Goal: Task Accomplishment & Management: Complete application form

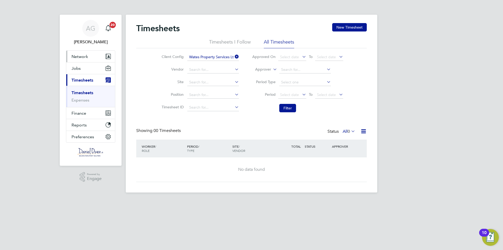
click at [84, 58] on span "Network" at bounding box center [80, 56] width 17 height 5
click at [81, 55] on span "Network" at bounding box center [80, 56] width 17 height 5
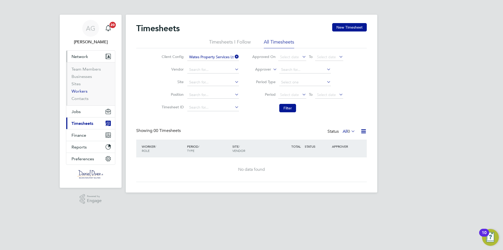
click at [78, 91] on link "Workers" at bounding box center [80, 91] width 16 height 5
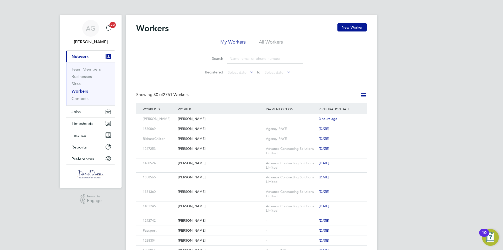
click at [234, 59] on input at bounding box center [265, 58] width 77 height 10
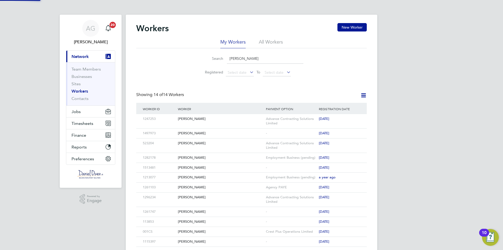
type input "[PERSON_NAME]"
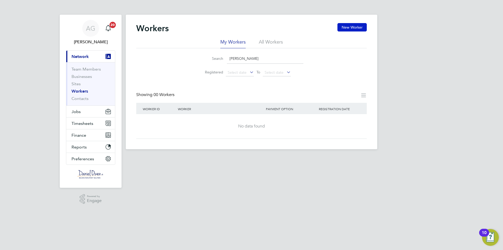
click at [350, 26] on button "New Worker" at bounding box center [351, 27] width 29 height 8
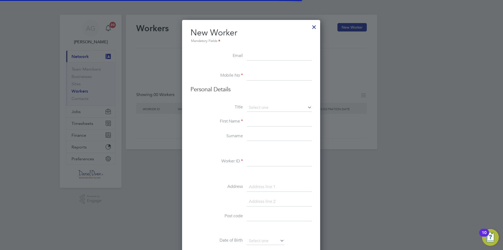
scroll to position [446, 139]
click at [259, 124] on input at bounding box center [279, 121] width 65 height 9
type input "c"
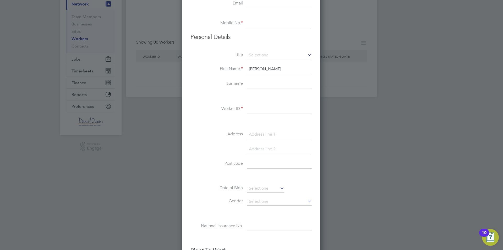
type input "[PERSON_NAME]"
click at [257, 83] on input at bounding box center [279, 83] width 65 height 9
type input "Pegg"
click at [253, 107] on input at bounding box center [279, 108] width 65 height 9
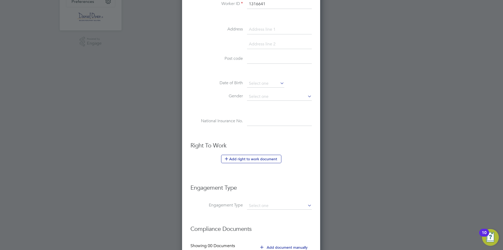
scroll to position [216, 0]
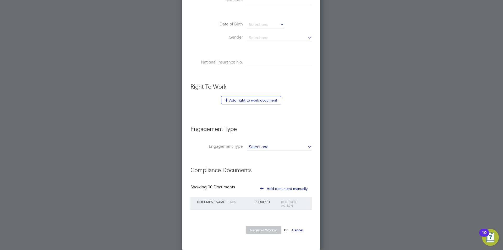
type input "1316641"
click at [263, 148] on input at bounding box center [279, 146] width 65 height 7
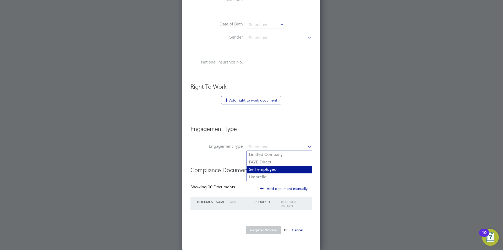
click at [268, 168] on li "Self-employed" at bounding box center [279, 170] width 65 height 8
type input "Self-employed"
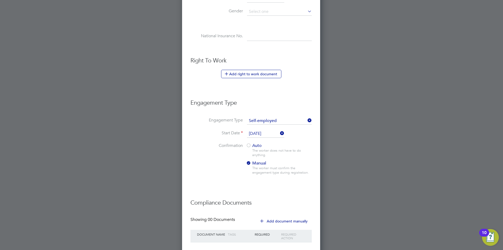
scroll to position [275, 0]
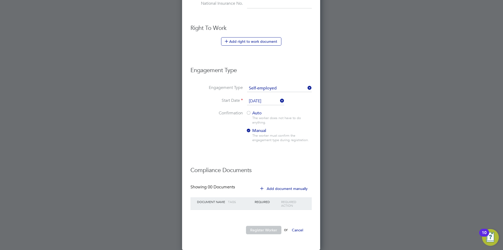
click at [249, 113] on div at bounding box center [248, 113] width 5 height 5
click at [272, 227] on button "Register Worker" at bounding box center [263, 230] width 35 height 8
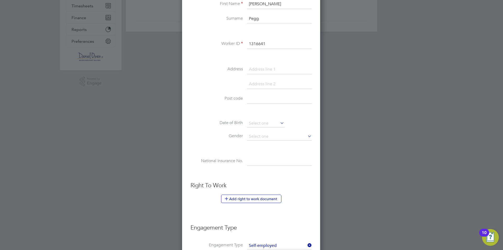
scroll to position [0, 0]
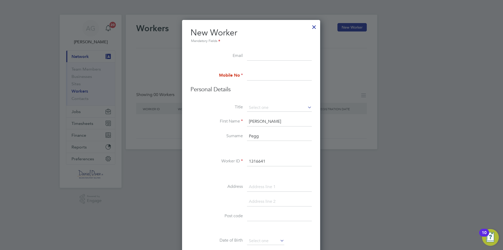
click at [260, 78] on input at bounding box center [279, 75] width 65 height 9
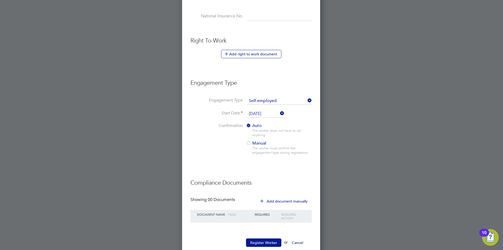
scroll to position [275, 0]
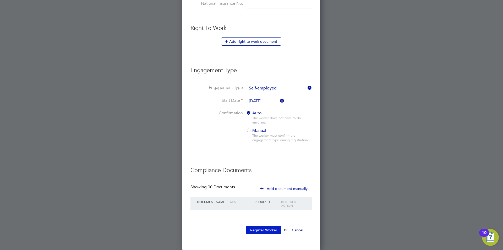
type input "07776354841"
click at [265, 226] on button "Register Worker" at bounding box center [263, 230] width 35 height 8
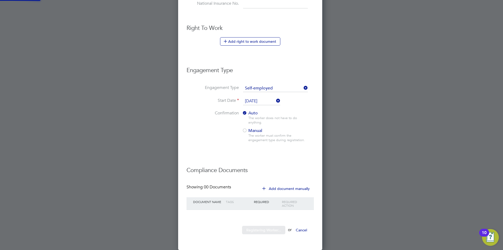
scroll to position [0, 0]
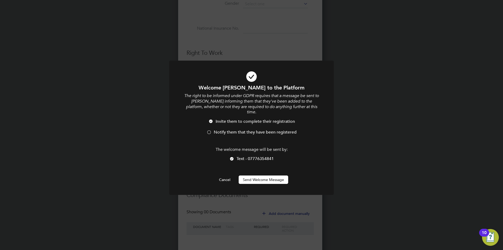
click at [236, 129] on span "Notify them that they have been registered" at bounding box center [255, 131] width 83 height 5
click at [248, 176] on button "Send Welcome Message" at bounding box center [264, 179] width 50 height 8
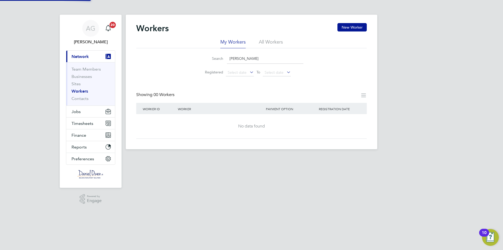
scroll to position [0, 0]
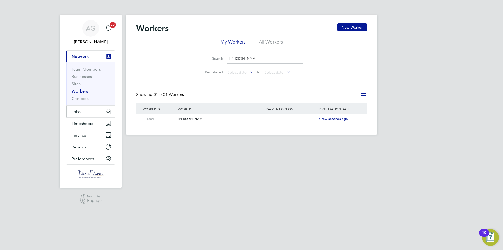
click at [88, 112] on button "Jobs" at bounding box center [90, 112] width 49 height 12
click at [84, 112] on button "Jobs" at bounding box center [90, 112] width 49 height 12
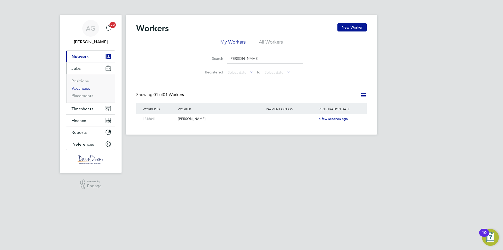
click at [85, 89] on link "Vacancies" at bounding box center [81, 88] width 19 height 5
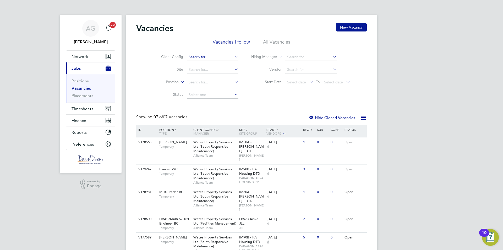
click at [194, 57] on input at bounding box center [213, 56] width 52 height 7
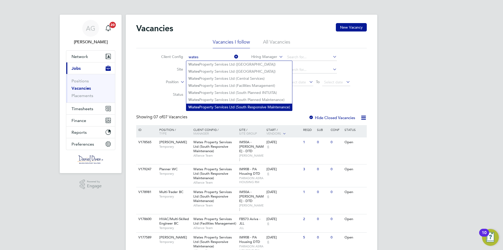
click at [204, 103] on li "Wates Property Services Ltd (South Responsive Maintenance)" at bounding box center [239, 106] width 106 height 7
type input "Wates Property Services Ltd (South Responsive Maintenance)"
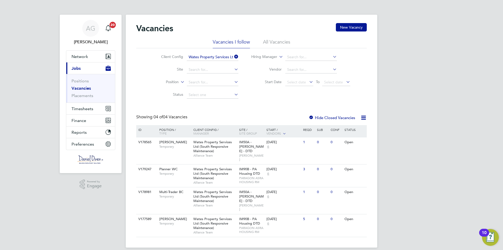
click at [269, 43] on li "All Vacancies" at bounding box center [276, 43] width 27 height 9
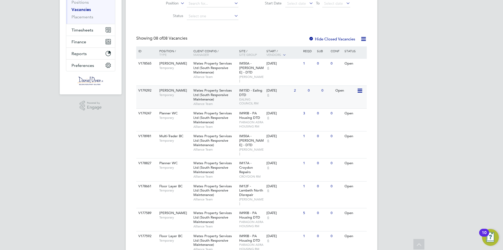
scroll to position [89, 0]
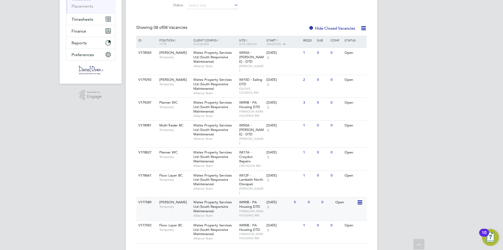
click at [247, 200] on span "IM90B - PA Housing DTD" at bounding box center [249, 204] width 21 height 9
click at [248, 200] on span "IM90B - PA Housing DTD" at bounding box center [249, 204] width 21 height 9
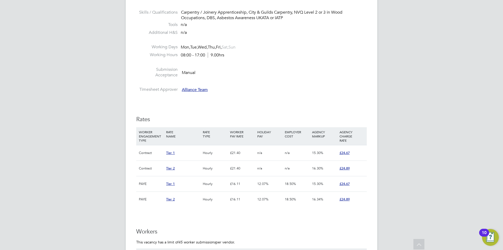
scroll to position [131, 0]
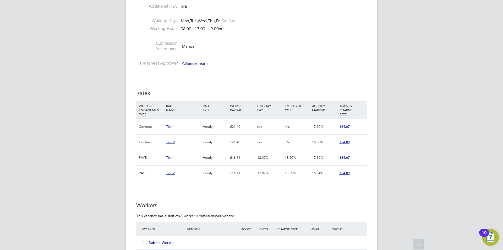
scroll to position [445, 0]
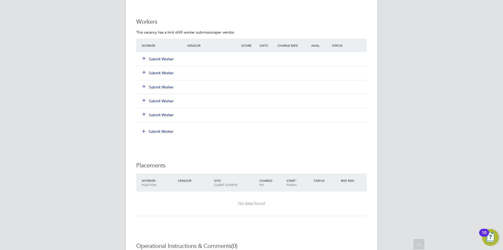
click at [166, 57] on button "Submit Worker" at bounding box center [158, 58] width 31 height 5
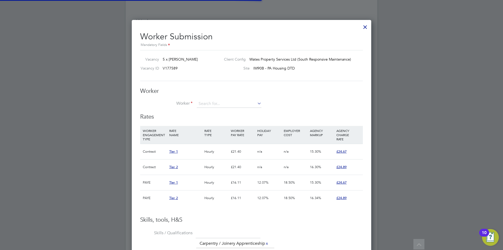
scroll to position [15, 36]
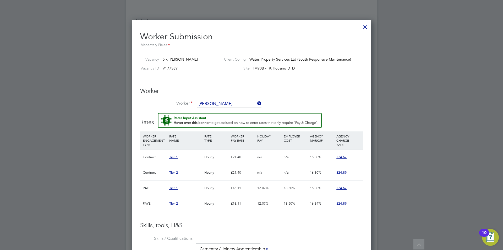
click at [230, 109] on b "Pegg" at bounding box center [234, 111] width 9 height 4
type input "Craig Pegg (1316641)"
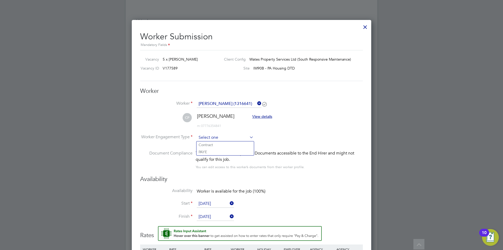
click at [227, 134] on input at bounding box center [225, 138] width 57 height 8
click at [210, 145] on li "Contract" at bounding box center [225, 144] width 57 height 7
type input "Contract"
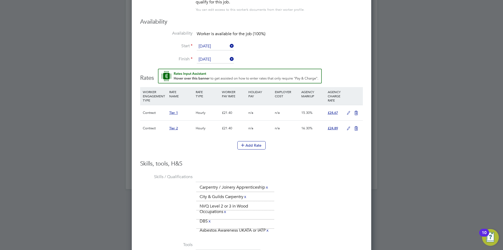
click at [357, 113] on icon at bounding box center [356, 113] width 7 height 4
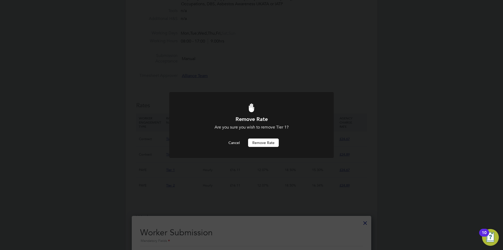
click at [259, 143] on button "Remove rate" at bounding box center [263, 142] width 31 height 8
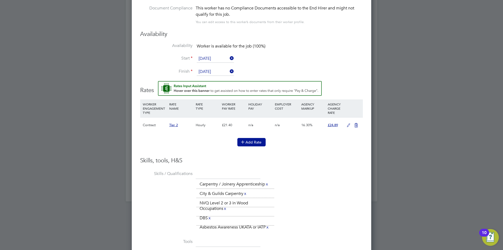
click at [256, 143] on button "Add Rate" at bounding box center [251, 142] width 28 height 8
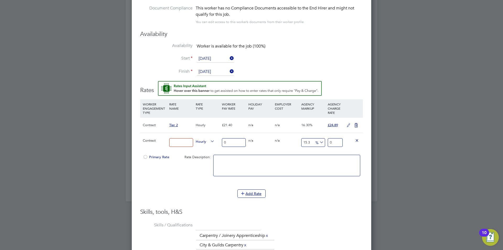
click at [183, 143] on input at bounding box center [181, 142] width 24 height 9
type input "Tier 2"
drag, startPoint x: 232, startPoint y: 143, endPoint x: 209, endPoint y: 142, distance: 23.6
click at [209, 142] on div "Contract Tier 2 Hourly 0 0 n/a 0 n/a 15.3 0 % 0" at bounding box center [251, 142] width 223 height 19
type input "2"
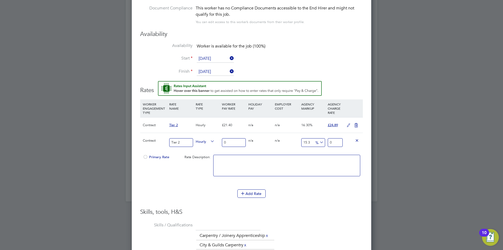
type input "2.306"
type input "21"
type input "24.213"
type input "21.4"
type input "24.6742"
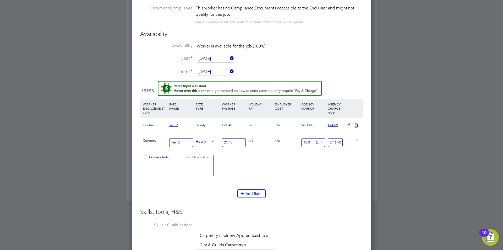
type input "21.40"
click at [152, 156] on span "Primary Rate" at bounding box center [156, 157] width 26 height 4
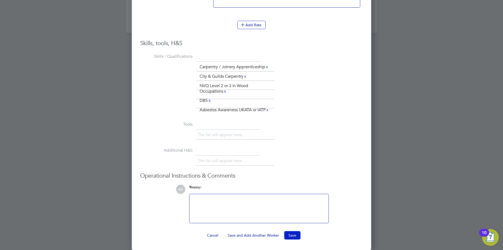
click at [290, 234] on button "Save" at bounding box center [292, 235] width 16 height 8
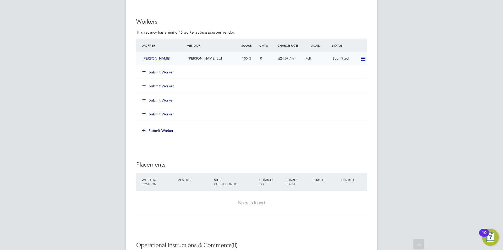
click at [186, 57] on div "Daniel Owen Ltd" at bounding box center [213, 58] width 54 height 9
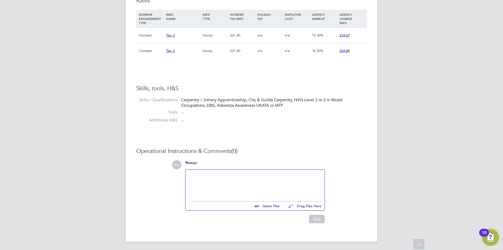
click at [271, 203] on input "file" at bounding box center [282, 204] width 79 height 7
type input "C:\fakepath\Craig Pegg - Carpenter Multi .odt"
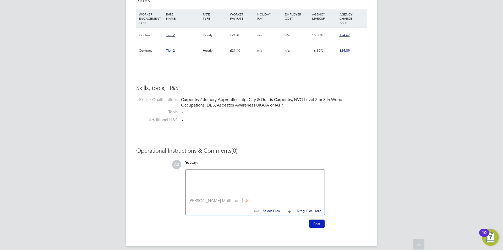
click at [319, 223] on button "Post" at bounding box center [316, 223] width 15 height 8
